Goal: Task Accomplishment & Management: Use online tool/utility

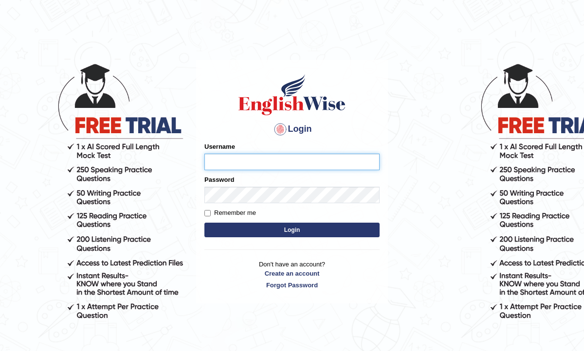
type input "e"
click at [253, 163] on input "e" at bounding box center [291, 162] width 175 height 17
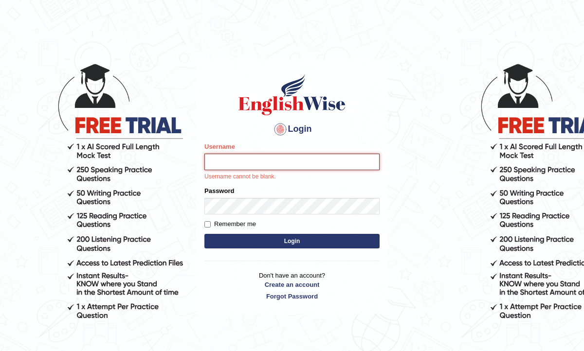
type input "Raynice"
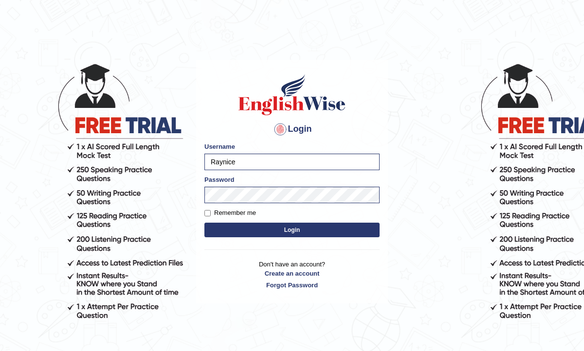
click at [310, 233] on button "Login" at bounding box center [291, 230] width 175 height 15
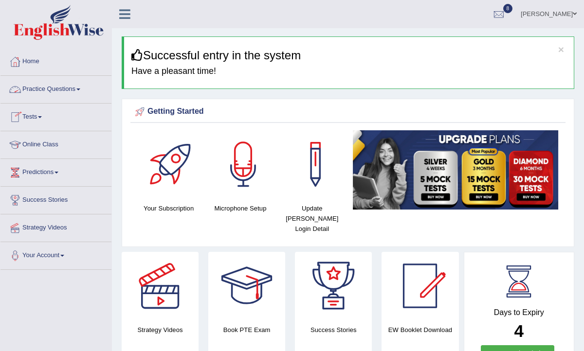
click at [42, 114] on link "Tests" at bounding box center [55, 116] width 111 height 24
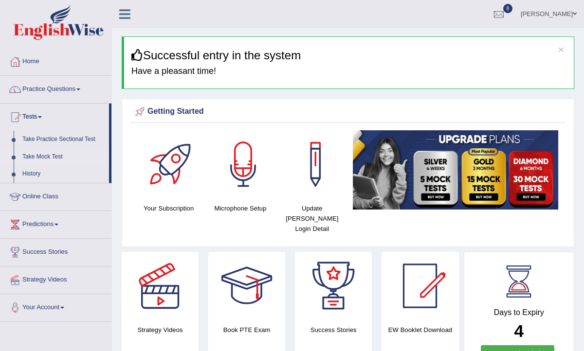
click at [44, 162] on link "Take Mock Test" at bounding box center [63, 157] width 91 height 18
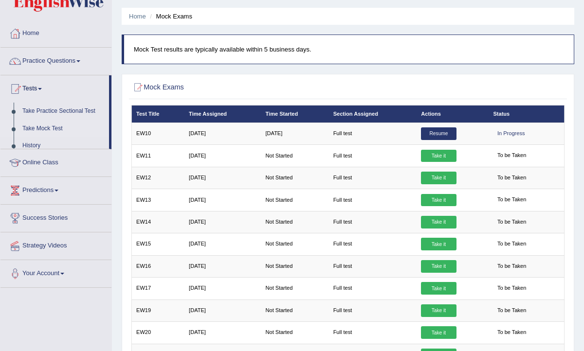
scroll to position [32, 0]
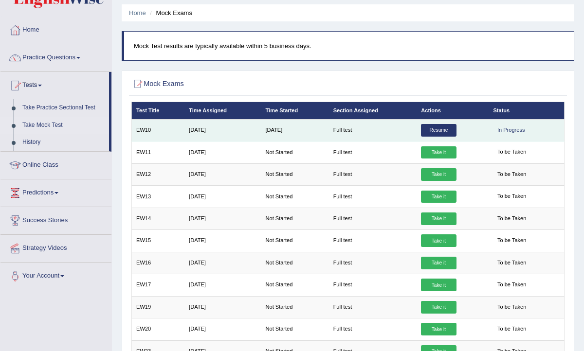
click at [444, 130] on link "Resume" at bounding box center [438, 130] width 35 height 13
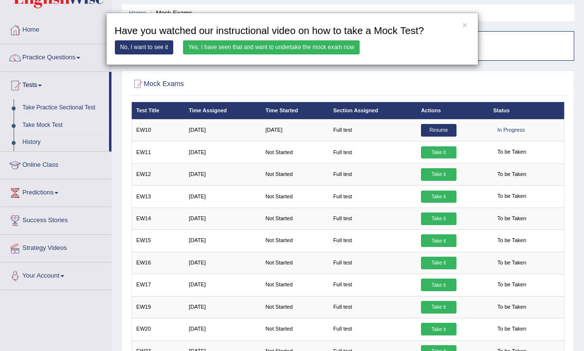
click at [274, 45] on link "Yes, I have seen that and want to undertake the mock exam now" at bounding box center [271, 47] width 177 height 14
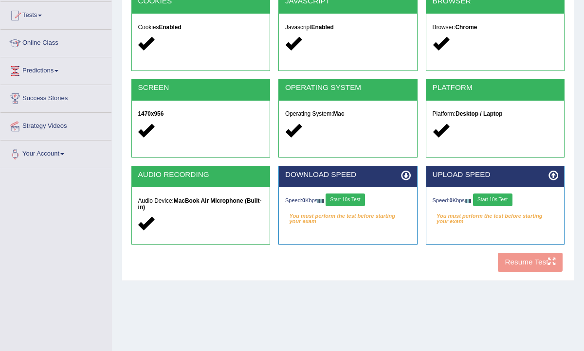
scroll to position [159, 0]
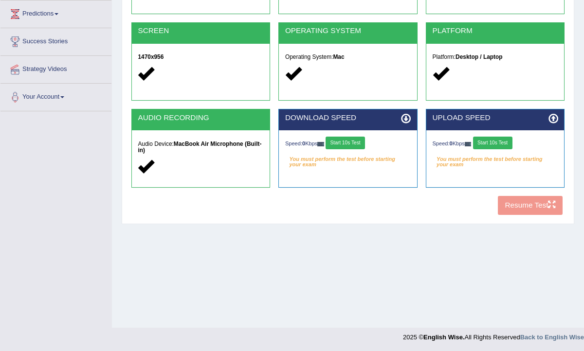
click at [341, 143] on button "Start 10s Test" at bounding box center [345, 143] width 39 height 13
click at [494, 140] on button "Start 10s Test" at bounding box center [492, 143] width 39 height 13
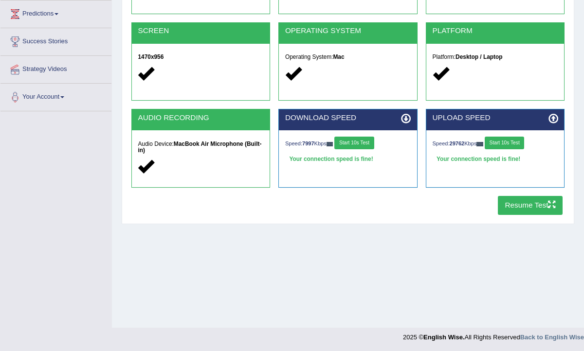
click at [531, 212] on button "Resume Test" at bounding box center [530, 205] width 65 height 19
